Goal: Task Accomplishment & Management: Complete application form

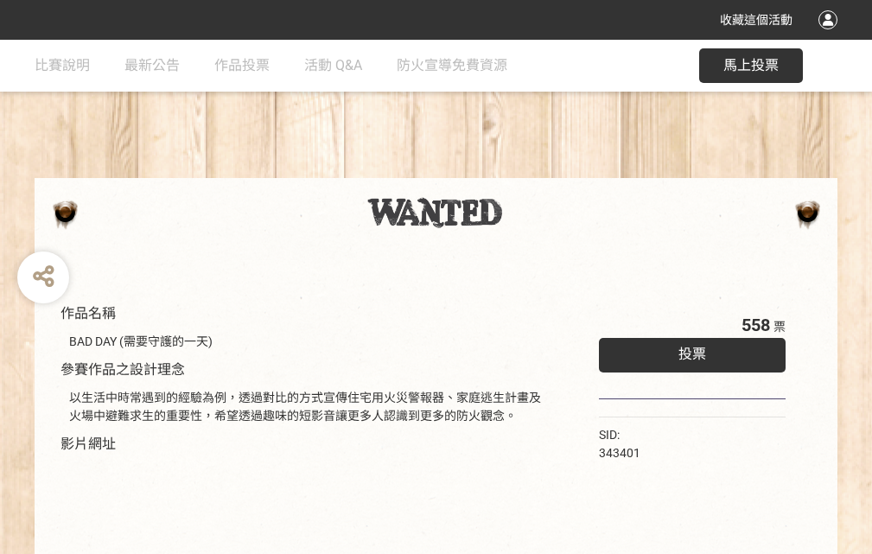
click at [831, 36] on div "收藏這個活動" at bounding box center [436, 20] width 872 height 40
click at [540, 170] on div "作品名稱 BAD DAY (需要守護的一天) 參賽作品之設計理念 以生活中時常遇到的經驗為例，透過對比的方式宣傳住宅用火災警報器、家庭逃生計畫及火場中避難求生…" at bounding box center [436, 403] width 872 height 727
click at [688, 350] on span "投票" at bounding box center [693, 354] width 28 height 16
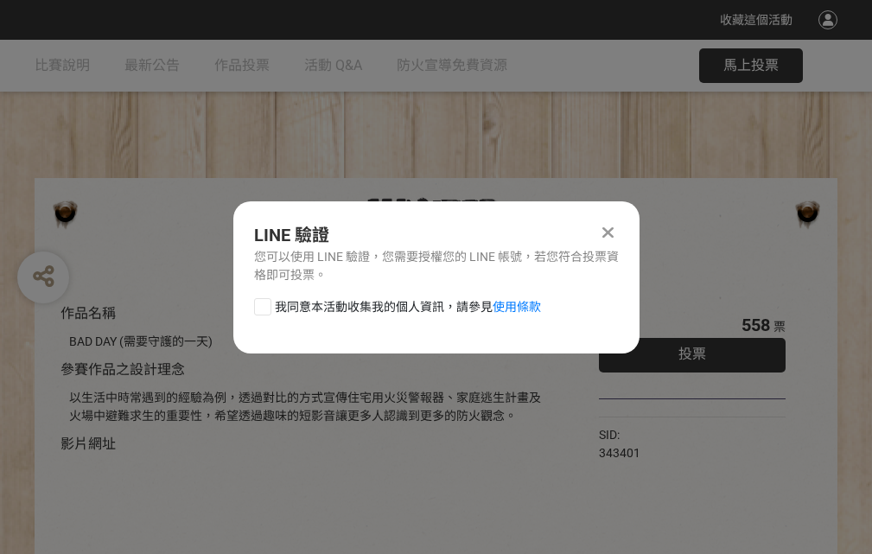
click at [261, 303] on div at bounding box center [262, 306] width 17 height 17
checkbox input "true"
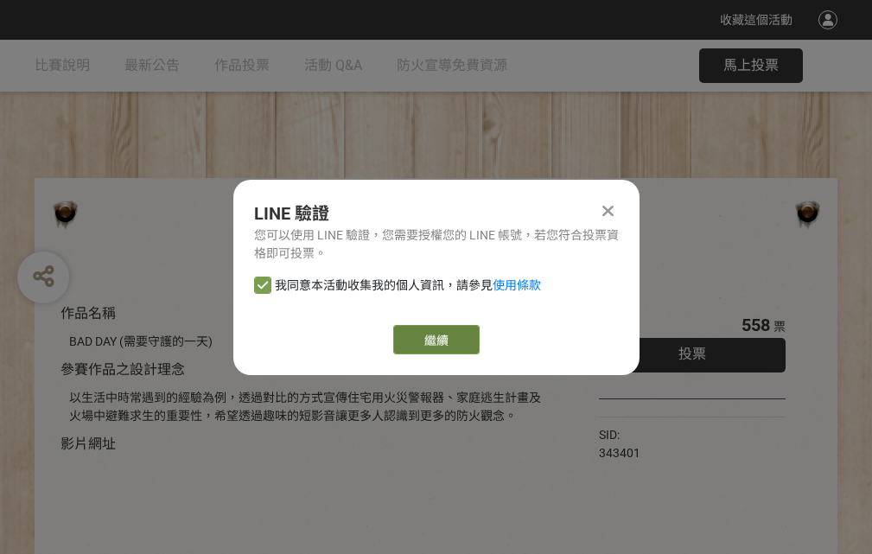
click at [435, 340] on link "繼續" at bounding box center [436, 339] width 86 height 29
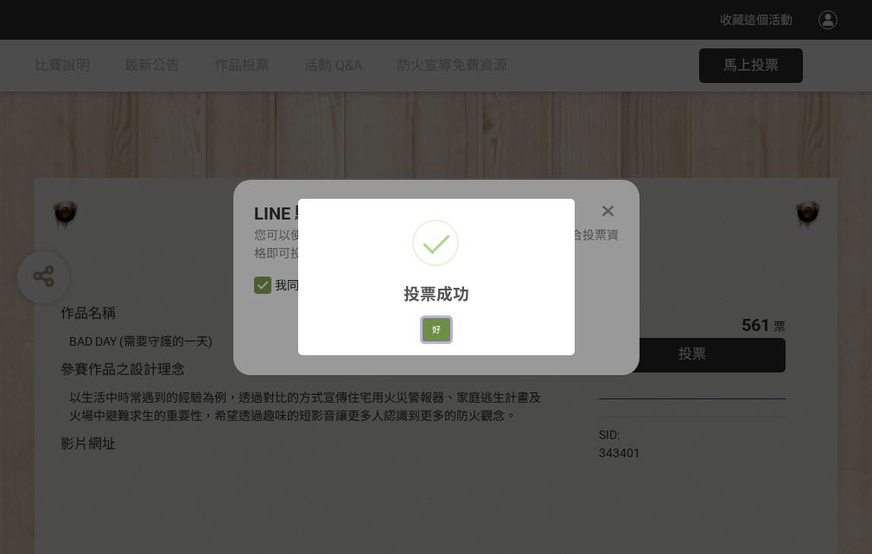
click at [431, 327] on button "好" at bounding box center [437, 330] width 28 height 24
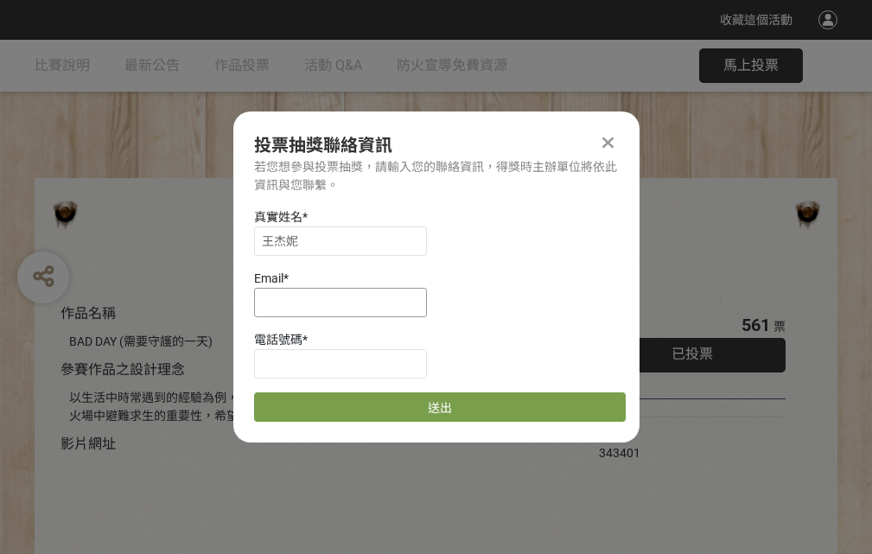
click at [346, 302] on input at bounding box center [340, 302] width 173 height 29
type input "[EMAIL_ADDRESS][DOMAIN_NAME]"
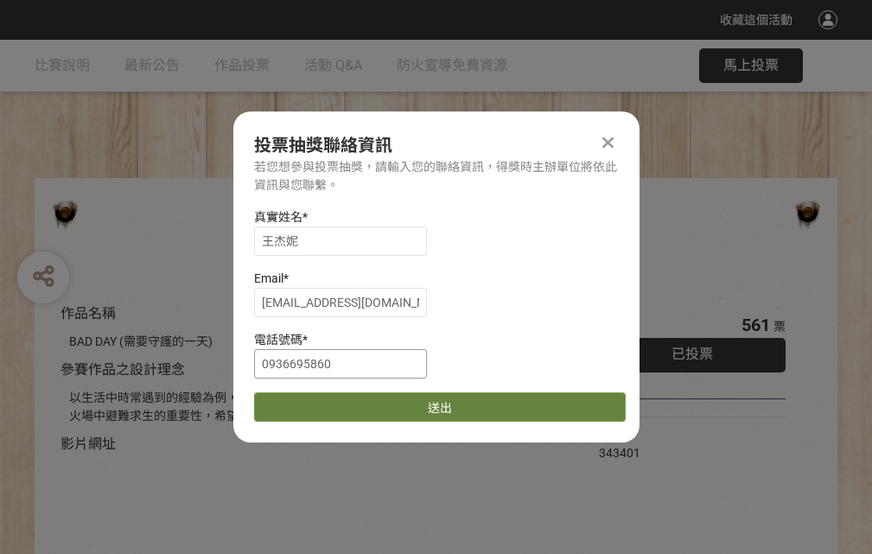
type input "0936695860"
click at [303, 401] on button "送出" at bounding box center [440, 407] width 372 height 29
